Goal: Information Seeking & Learning: Learn about a topic

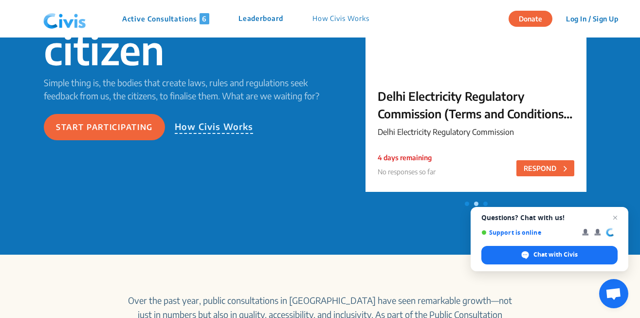
scroll to position [177, 0]
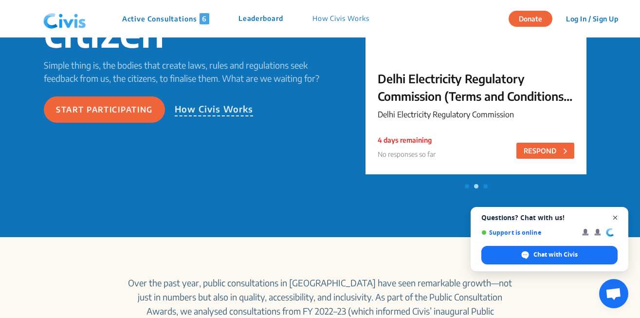
click at [617, 217] on span "Close chat" at bounding box center [615, 218] width 12 height 12
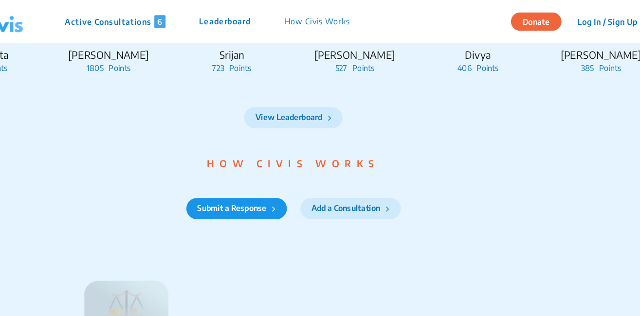
scroll to position [1105, 0]
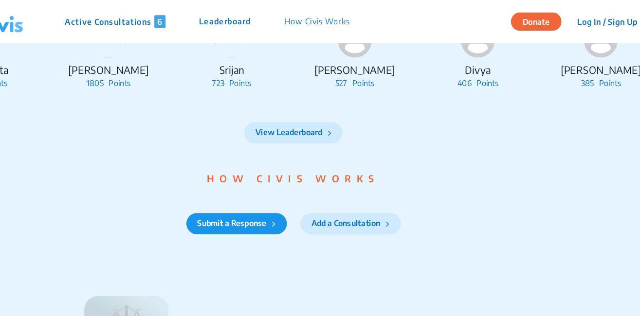
click at [312, 18] on p "How Civis Works" at bounding box center [340, 18] width 57 height 11
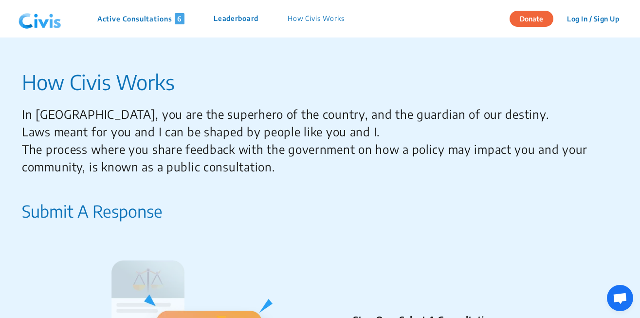
click at [312, 20] on p "How Civis Works" at bounding box center [315, 18] width 57 height 11
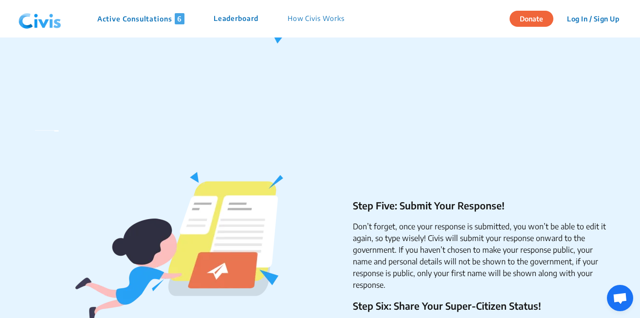
scroll to position [703, 0]
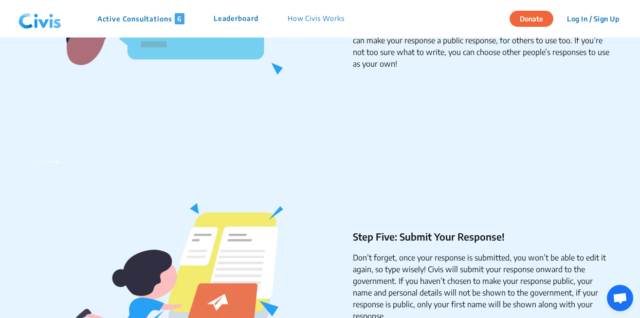
click at [177, 18] on span "6" at bounding box center [180, 18] width 10 height 11
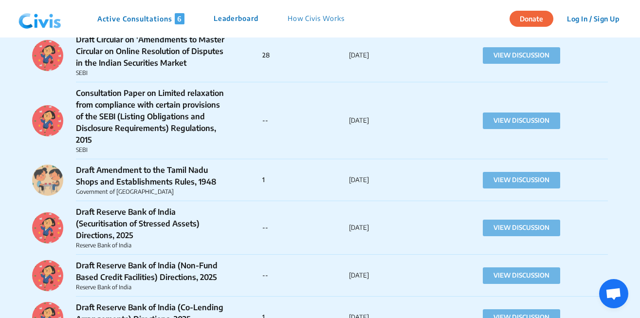
scroll to position [6738, 0]
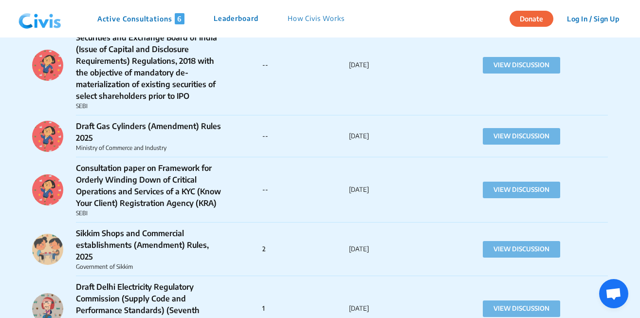
click at [235, 20] on p "Leaderboard" at bounding box center [236, 18] width 45 height 11
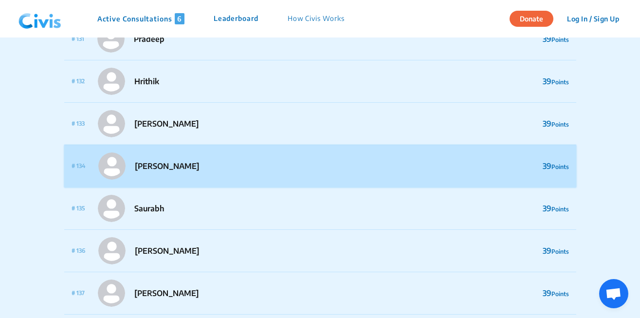
scroll to position [5383, 0]
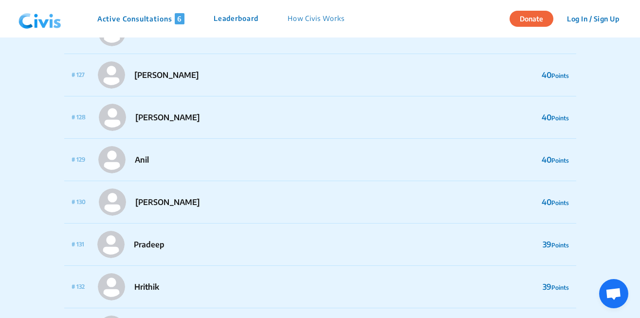
click at [38, 20] on img at bounding box center [40, 18] width 51 height 29
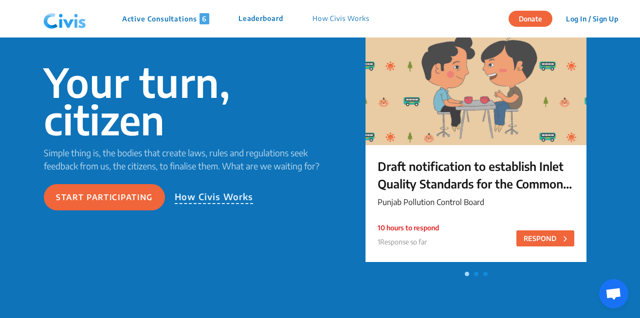
scroll to position [89, 0]
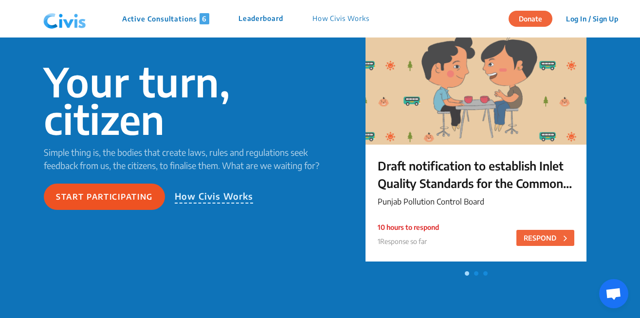
click at [110, 201] on button "Start participating" at bounding box center [104, 196] width 121 height 26
